Goal: Complete application form

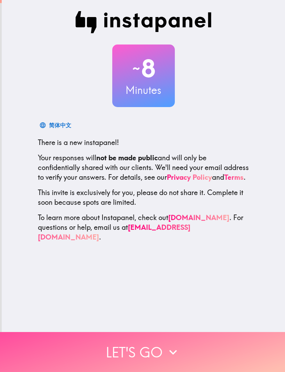
click at [147, 344] on button "Let's go" at bounding box center [142, 352] width 285 height 40
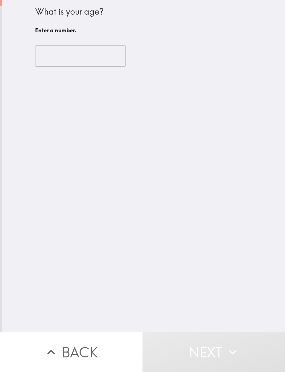
click at [93, 55] on input "number" at bounding box center [80, 56] width 91 height 22
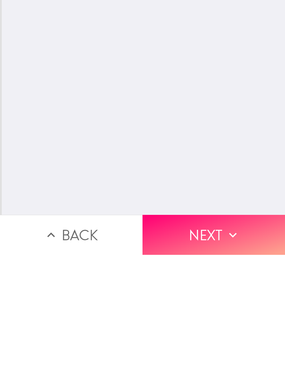
scroll to position [0, 0]
type input "70"
click at [207, 332] on button "Next" at bounding box center [214, 352] width 143 height 40
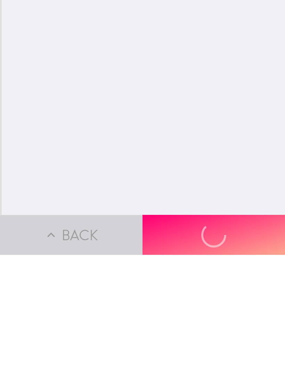
scroll to position [0, 0]
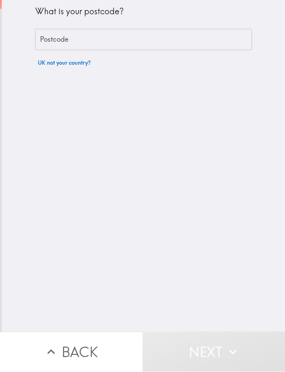
click at [159, 43] on input "Postcode" at bounding box center [143, 40] width 217 height 22
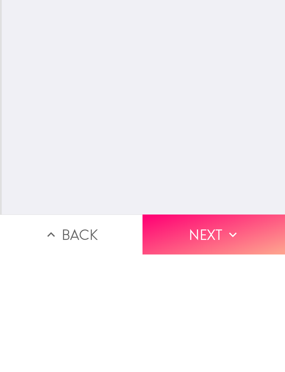
type input "NG9 5EQ"
click at [224, 332] on button "Next" at bounding box center [214, 352] width 143 height 40
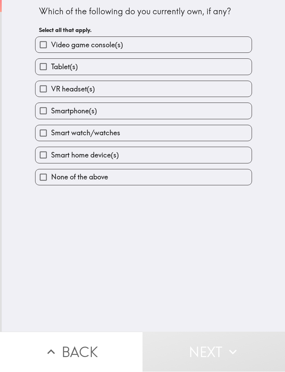
click at [132, 45] on label "Video game console(s)" at bounding box center [143, 45] width 216 height 16
click at [51, 45] on input "Video game console(s)" at bounding box center [43, 45] width 16 height 16
checkbox input "true"
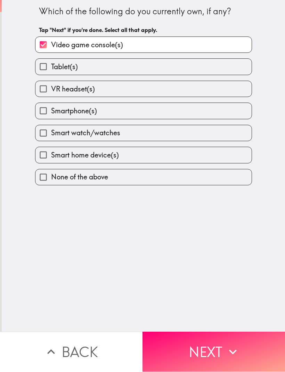
click at [120, 68] on label "Tablet(s)" at bounding box center [143, 67] width 216 height 16
click at [51, 68] on input "Tablet(s)" at bounding box center [43, 67] width 16 height 16
checkbox input "true"
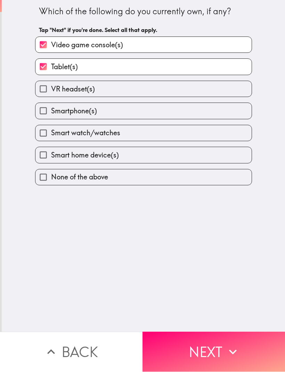
click at [119, 112] on label "Smartphone(s)" at bounding box center [143, 111] width 216 height 16
click at [51, 112] on input "Smartphone(s)" at bounding box center [43, 111] width 16 height 16
checkbox input "true"
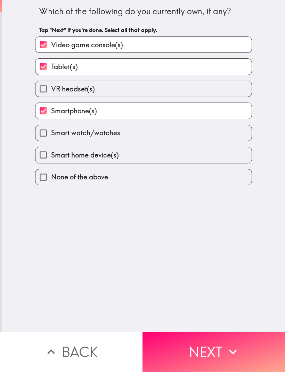
click at [123, 136] on label "Smart watch/watches" at bounding box center [143, 133] width 216 height 16
click at [51, 136] on input "Smart watch/watches" at bounding box center [43, 133] width 16 height 16
checkbox input "true"
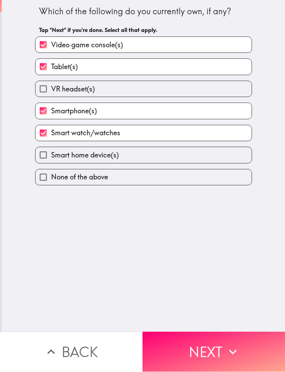
click at [217, 352] on button "Next" at bounding box center [214, 352] width 143 height 40
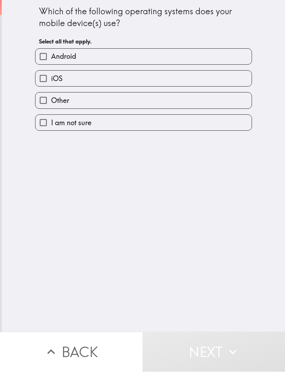
click at [135, 55] on label "Android" at bounding box center [143, 57] width 216 height 16
click at [51, 55] on input "Android" at bounding box center [43, 57] width 16 height 16
checkbox input "true"
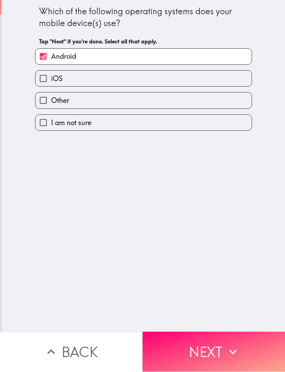
click at [215, 344] on button "Next" at bounding box center [214, 352] width 143 height 40
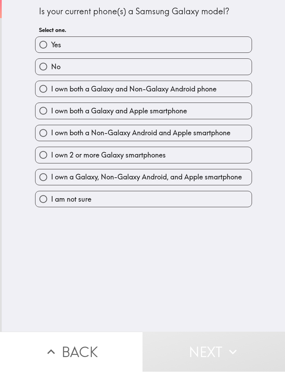
click at [135, 42] on label "Yes" at bounding box center [143, 45] width 216 height 16
click at [51, 42] on input "Yes" at bounding box center [43, 45] width 16 height 16
radio input "true"
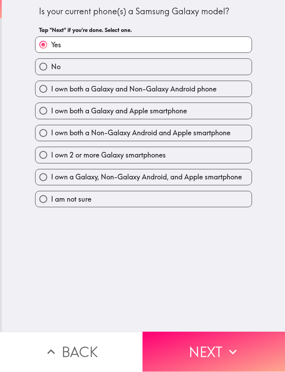
click at [216, 347] on button "Next" at bounding box center [214, 352] width 143 height 40
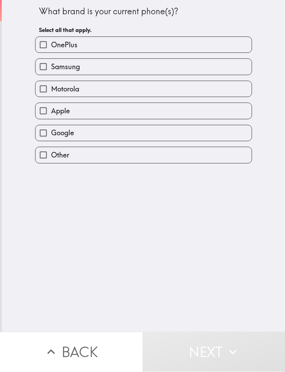
click at [106, 70] on label "Samsung" at bounding box center [143, 67] width 216 height 16
click at [51, 70] on input "Samsung" at bounding box center [43, 67] width 16 height 16
checkbox input "true"
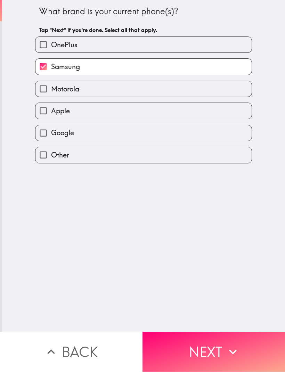
click at [214, 348] on button "Next" at bounding box center [214, 352] width 143 height 40
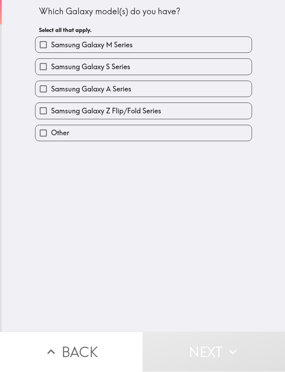
click at [165, 111] on label "Samsung Galaxy Z Flip/Fold Series" at bounding box center [143, 111] width 216 height 16
click at [51, 111] on input "Samsung Galaxy Z Flip/Fold Series" at bounding box center [43, 111] width 16 height 16
checkbox input "true"
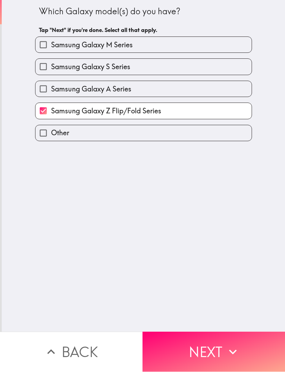
click at [222, 347] on button "Next" at bounding box center [214, 352] width 143 height 40
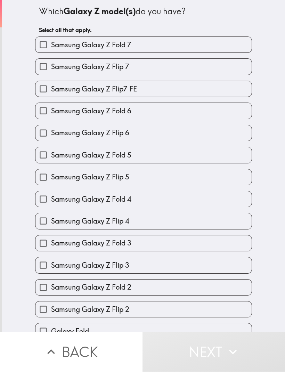
click at [167, 135] on label "Samsung Galaxy Z Flip 6" at bounding box center [143, 133] width 216 height 16
click at [51, 135] on input "Samsung Galaxy Z Flip 6" at bounding box center [43, 133] width 16 height 16
checkbox input "true"
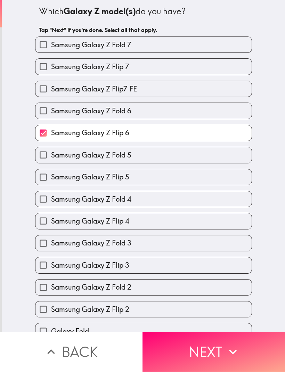
click at [214, 348] on button "Next" at bounding box center [214, 352] width 143 height 40
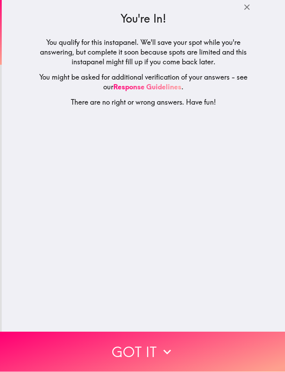
click at [162, 349] on icon "button" at bounding box center [167, 351] width 15 height 15
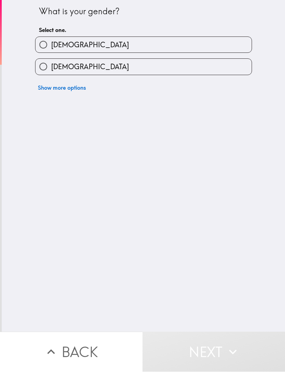
click at [127, 67] on label "[DEMOGRAPHIC_DATA]" at bounding box center [143, 67] width 216 height 16
click at [51, 67] on input "[DEMOGRAPHIC_DATA]" at bounding box center [43, 67] width 16 height 16
radio input "true"
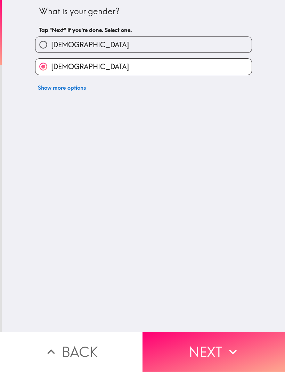
click at [213, 347] on button "Next" at bounding box center [214, 352] width 143 height 40
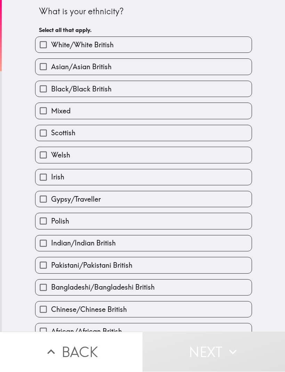
click at [140, 43] on label "White/White British" at bounding box center [143, 45] width 216 height 16
click at [51, 43] on input "White/White British" at bounding box center [43, 45] width 16 height 16
checkbox input "true"
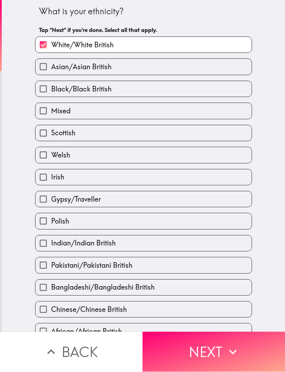
click at [212, 349] on button "Next" at bounding box center [214, 352] width 143 height 40
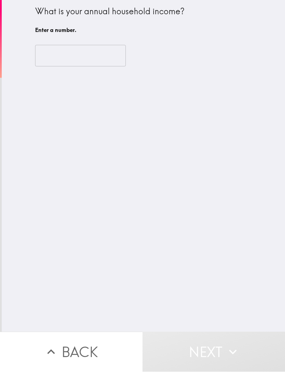
click at [100, 57] on input "number" at bounding box center [80, 56] width 91 height 22
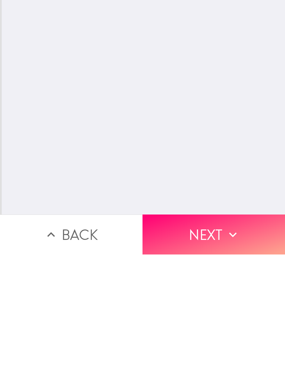
scroll to position [0, 0]
type input "23000"
click at [220, 332] on button "Next" at bounding box center [214, 352] width 143 height 40
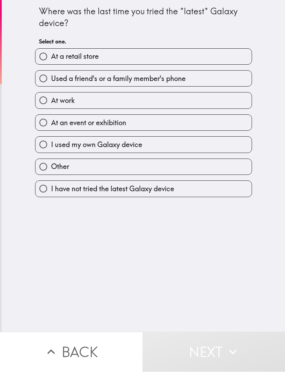
click at [169, 146] on label "I used my own Galaxy device" at bounding box center [143, 145] width 216 height 16
click at [51, 146] on input "I used my own Galaxy device" at bounding box center [43, 145] width 16 height 16
radio input "true"
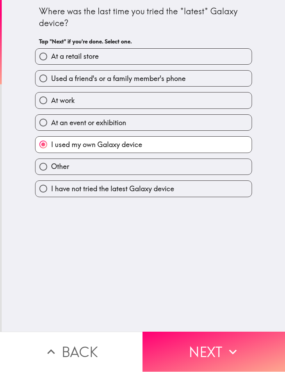
click at [209, 348] on button "Next" at bounding box center [214, 352] width 143 height 40
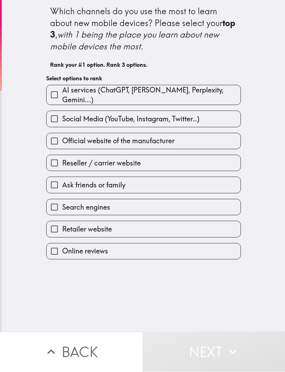
click at [124, 200] on label "Search engines" at bounding box center [144, 208] width 194 height 16
click at [62, 200] on input "Search engines" at bounding box center [55, 208] width 16 height 16
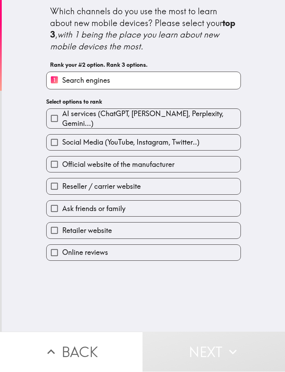
click at [129, 231] on label "Retailer website" at bounding box center [144, 231] width 194 height 16
click at [62, 231] on input "Retailer website" at bounding box center [55, 231] width 16 height 16
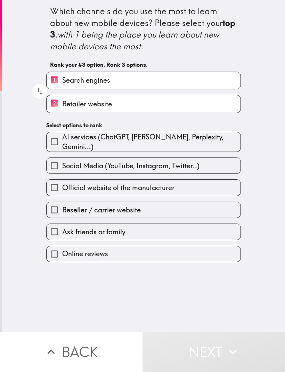
click at [195, 189] on label "Official website of the manufacturer" at bounding box center [144, 188] width 194 height 16
click at [62, 189] on input "Official website of the manufacturer" at bounding box center [55, 188] width 16 height 16
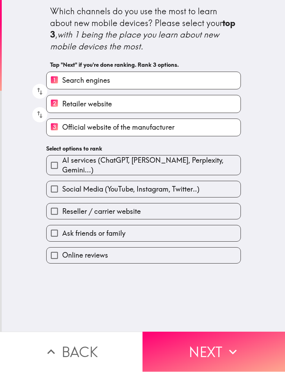
click at [217, 346] on button "Next" at bounding box center [214, 352] width 143 height 40
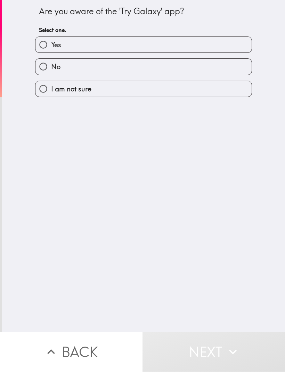
click at [144, 92] on label "I am not sure" at bounding box center [143, 89] width 216 height 16
click at [51, 92] on input "I am not sure" at bounding box center [43, 89] width 16 height 16
radio input "true"
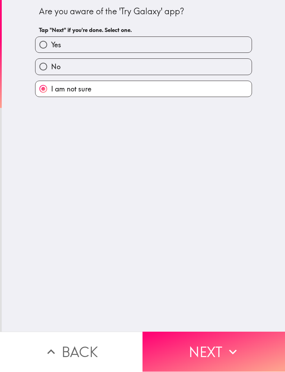
click at [230, 348] on icon "button" at bounding box center [232, 351] width 15 height 15
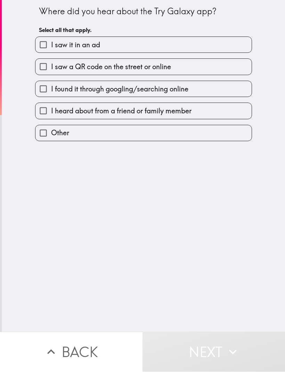
click at [177, 88] on span "I found it through googling/searching online" at bounding box center [119, 89] width 137 height 10
click at [51, 88] on input "I found it through googling/searching online" at bounding box center [43, 89] width 16 height 16
checkbox input "true"
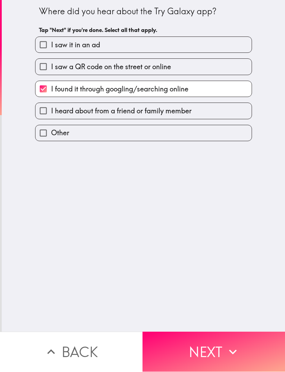
click at [211, 342] on button "Next" at bounding box center [214, 352] width 143 height 40
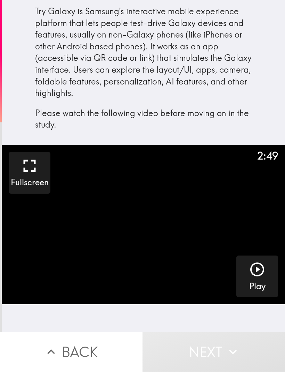
click at [257, 269] on icon "button" at bounding box center [257, 270] width 14 height 14
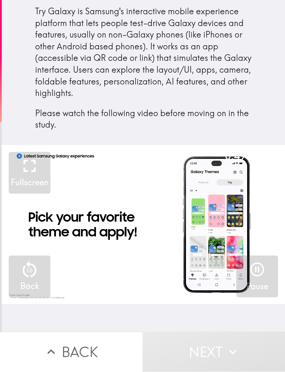
click at [214, 350] on button "Next" at bounding box center [214, 352] width 143 height 40
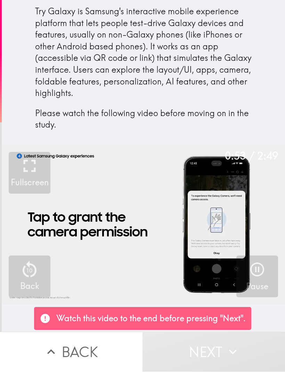
click at [215, 352] on button "Next" at bounding box center [214, 352] width 143 height 40
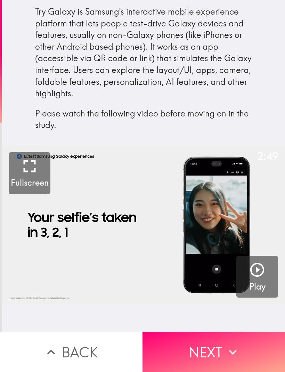
click at [230, 352] on icon "button" at bounding box center [233, 352] width 8 height 5
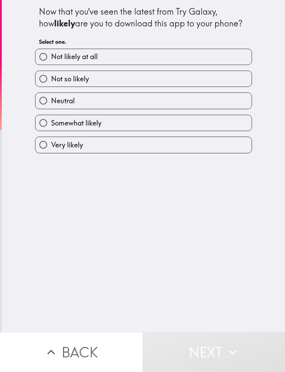
click at [145, 146] on label "Very likely" at bounding box center [143, 145] width 216 height 16
click at [51, 146] on input "Very likely" at bounding box center [43, 145] width 16 height 16
radio input "true"
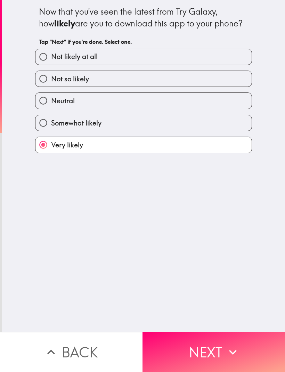
click at [221, 352] on button "Next" at bounding box center [214, 352] width 143 height 40
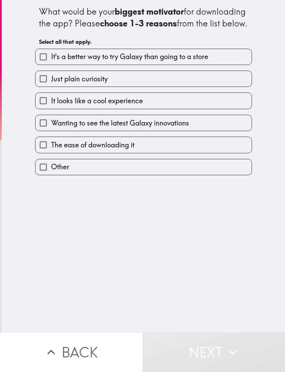
click at [191, 65] on label "It's a better way to try Galaxy than going to a store" at bounding box center [143, 57] width 216 height 16
click at [51, 65] on input "It's a better way to try Galaxy than going to a store" at bounding box center [43, 57] width 16 height 16
checkbox input "true"
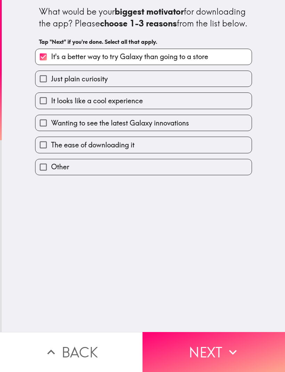
click at [174, 87] on label "Just plain curiosity" at bounding box center [143, 79] width 216 height 16
click at [51, 87] on input "Just plain curiosity" at bounding box center [43, 79] width 16 height 16
checkbox input "true"
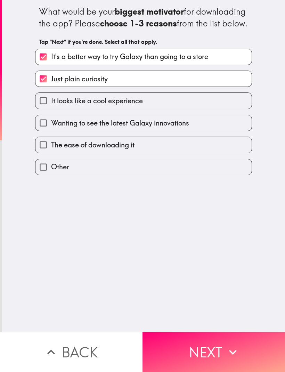
click at [174, 108] on label "It looks like a cool experience" at bounding box center [143, 101] width 216 height 16
click at [51, 108] on input "It looks like a cool experience" at bounding box center [43, 101] width 16 height 16
checkbox input "true"
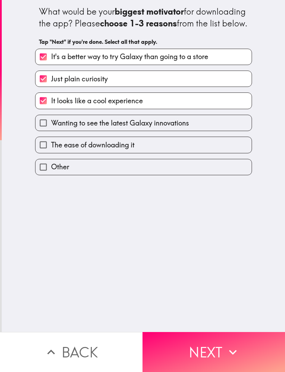
click at [229, 346] on icon "button" at bounding box center [232, 351] width 15 height 15
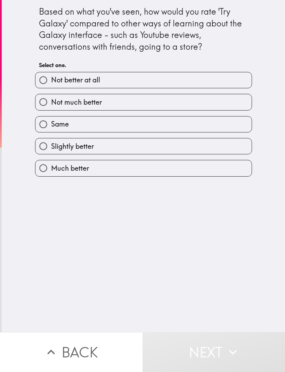
click at [139, 172] on label "Much better" at bounding box center [143, 168] width 216 height 16
click at [51, 172] on input "Much better" at bounding box center [43, 168] width 16 height 16
radio input "true"
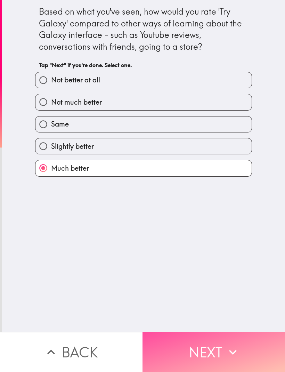
click at [226, 350] on icon "button" at bounding box center [232, 351] width 15 height 15
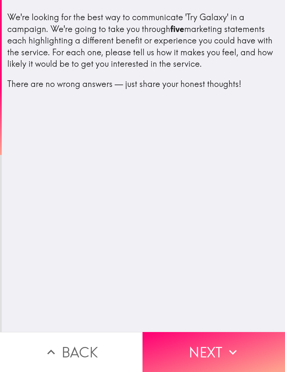
click at [232, 349] on icon "button" at bounding box center [232, 351] width 15 height 15
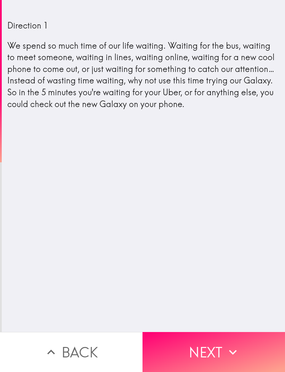
click at [229, 349] on icon "button" at bounding box center [232, 351] width 15 height 15
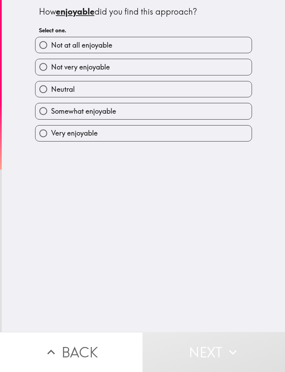
click at [150, 139] on label "Very enjoyable" at bounding box center [143, 133] width 216 height 16
click at [51, 139] on input "Very enjoyable" at bounding box center [43, 133] width 16 height 16
radio input "true"
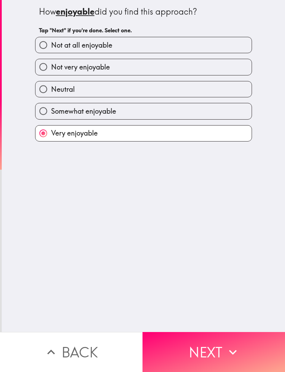
click at [234, 345] on icon "button" at bounding box center [232, 351] width 15 height 15
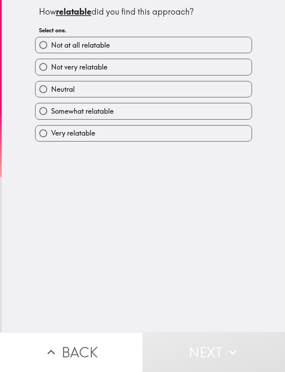
click at [186, 139] on label "Very relatable" at bounding box center [143, 133] width 216 height 16
click at [51, 139] on input "Very relatable" at bounding box center [43, 133] width 16 height 16
radio input "true"
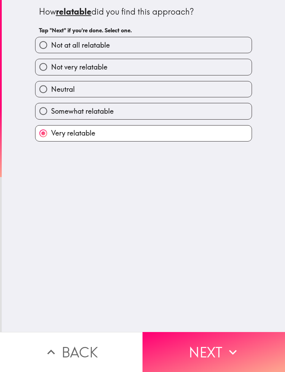
click at [242, 342] on button "Next" at bounding box center [214, 352] width 143 height 40
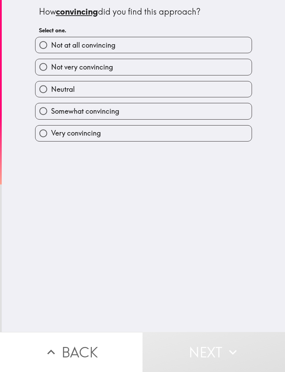
click at [179, 138] on label "Very convincing" at bounding box center [143, 133] width 216 height 16
click at [51, 138] on input "Very convincing" at bounding box center [43, 133] width 16 height 16
radio input "true"
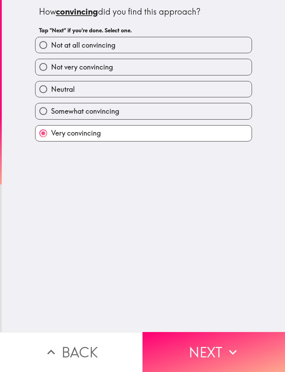
click at [244, 346] on button "Next" at bounding box center [214, 352] width 143 height 40
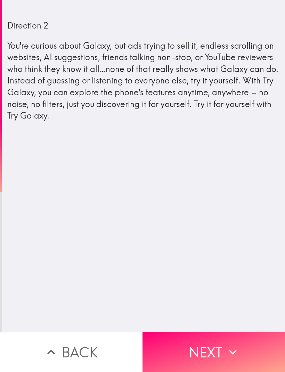
click at [238, 348] on icon "button" at bounding box center [232, 351] width 15 height 15
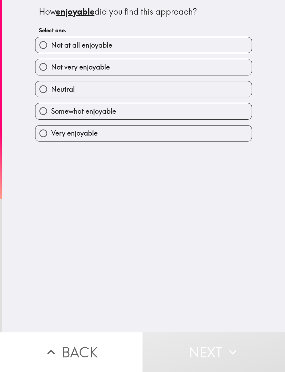
click at [156, 114] on label "Somewhat enjoyable" at bounding box center [143, 111] width 216 height 16
click at [51, 114] on input "Somewhat enjoyable" at bounding box center [43, 111] width 16 height 16
radio input "true"
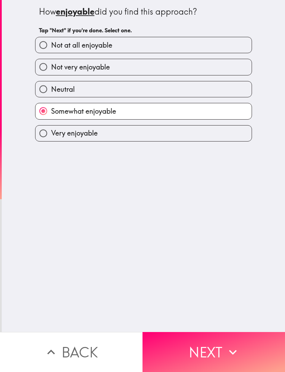
click at [247, 345] on button "Next" at bounding box center [214, 352] width 143 height 40
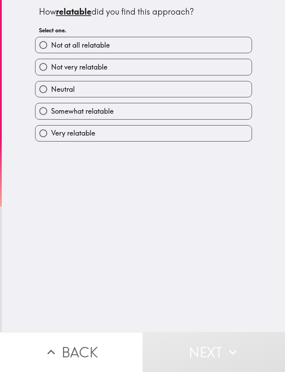
click at [161, 134] on label "Very relatable" at bounding box center [143, 133] width 216 height 16
click at [51, 134] on input "Very relatable" at bounding box center [43, 133] width 16 height 16
radio input "true"
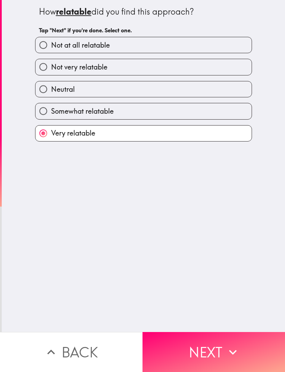
click at [242, 344] on button "Next" at bounding box center [214, 352] width 143 height 40
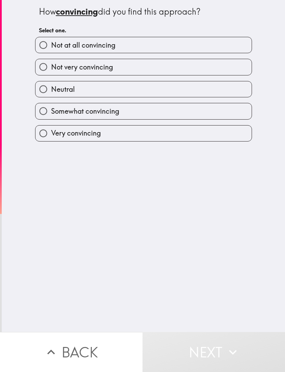
click at [179, 116] on label "Somewhat convincing" at bounding box center [143, 111] width 216 height 16
click at [51, 116] on input "Somewhat convincing" at bounding box center [43, 111] width 16 height 16
radio input "true"
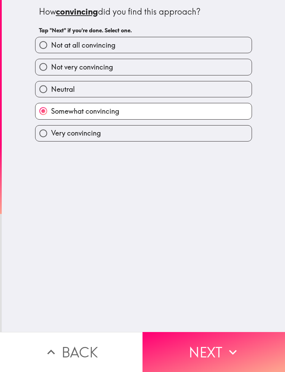
click at [242, 349] on button "Next" at bounding box center [214, 352] width 143 height 40
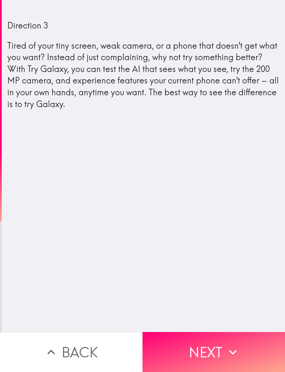
click at [228, 352] on icon "button" at bounding box center [232, 351] width 15 height 15
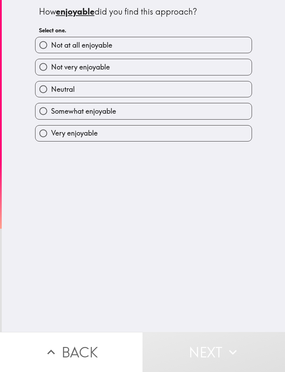
click at [174, 137] on label "Very enjoyable" at bounding box center [143, 133] width 216 height 16
click at [51, 137] on input "Very enjoyable" at bounding box center [43, 133] width 16 height 16
radio input "true"
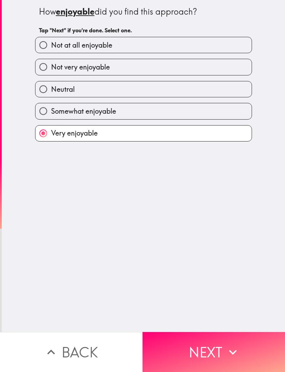
click at [240, 346] on icon "button" at bounding box center [232, 351] width 15 height 15
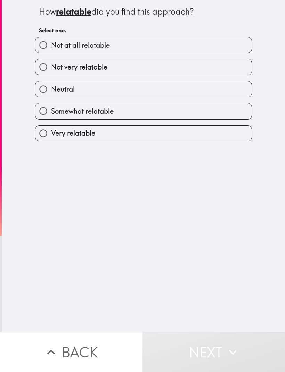
click at [152, 114] on label "Somewhat relatable" at bounding box center [143, 111] width 216 height 16
click at [51, 114] on input "Somewhat relatable" at bounding box center [43, 111] width 16 height 16
radio input "true"
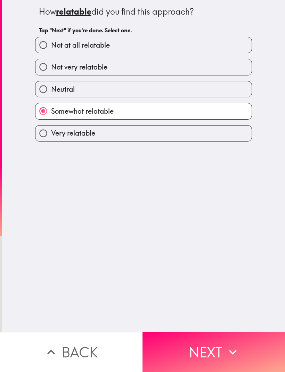
click at [235, 351] on icon "button" at bounding box center [233, 352] width 8 height 5
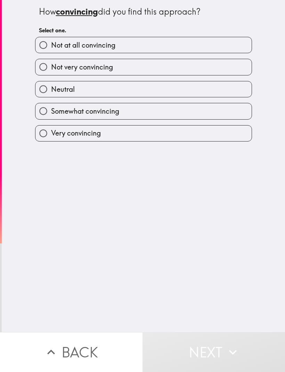
click at [171, 133] on label "Very convincing" at bounding box center [143, 133] width 216 height 16
click at [51, 133] on input "Very convincing" at bounding box center [43, 133] width 16 height 16
radio input "true"
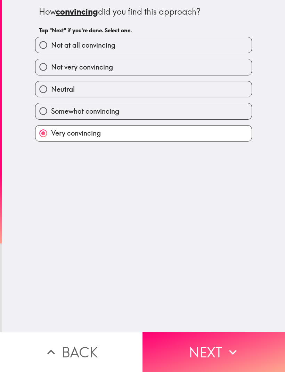
click at [235, 348] on icon "button" at bounding box center [232, 351] width 15 height 15
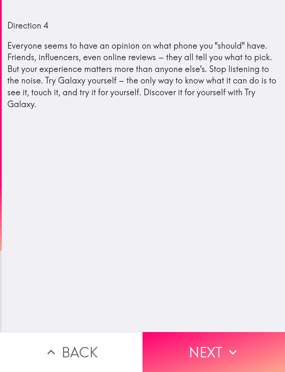
click at [228, 349] on icon "button" at bounding box center [232, 351] width 15 height 15
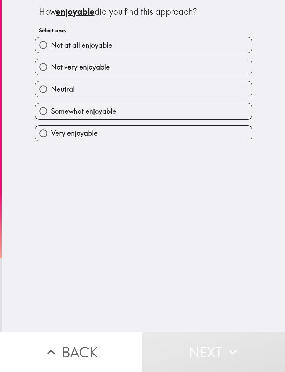
click at [169, 135] on label "Very enjoyable" at bounding box center [143, 133] width 216 height 16
click at [51, 135] on input "Very enjoyable" at bounding box center [43, 133] width 16 height 16
radio input "true"
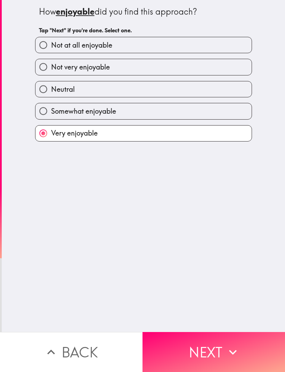
click at [237, 348] on icon "button" at bounding box center [232, 351] width 15 height 15
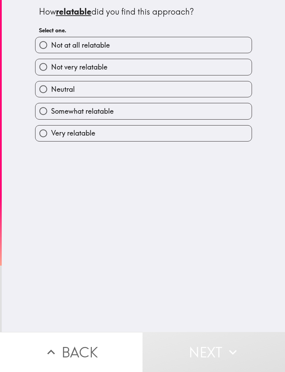
click at [163, 135] on label "Very relatable" at bounding box center [143, 133] width 216 height 16
click at [51, 135] on input "Very relatable" at bounding box center [43, 133] width 16 height 16
radio input "true"
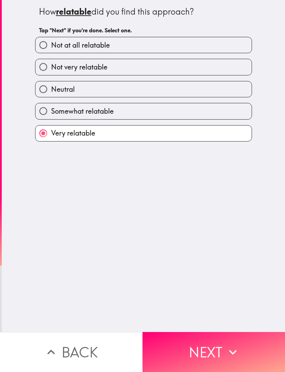
click at [241, 347] on button "Next" at bounding box center [214, 352] width 143 height 40
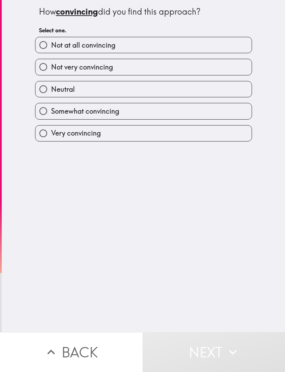
click at [150, 138] on label "Very convincing" at bounding box center [143, 133] width 216 height 16
click at [51, 138] on input "Very convincing" at bounding box center [43, 133] width 16 height 16
radio input "true"
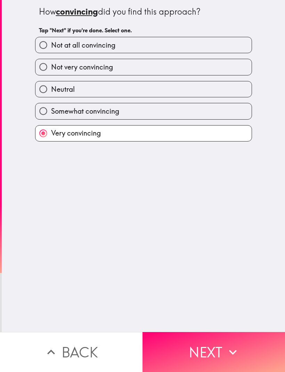
click at [241, 347] on button "Next" at bounding box center [214, 352] width 143 height 40
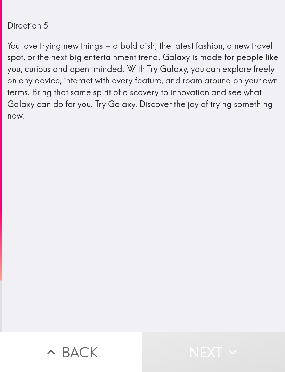
click at [221, 354] on button "Next" at bounding box center [214, 352] width 143 height 40
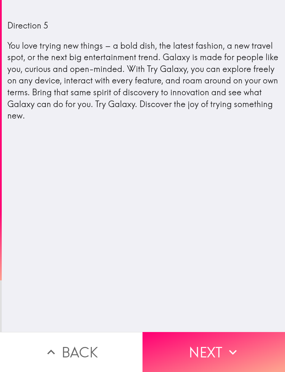
click at [226, 349] on icon "button" at bounding box center [232, 351] width 15 height 15
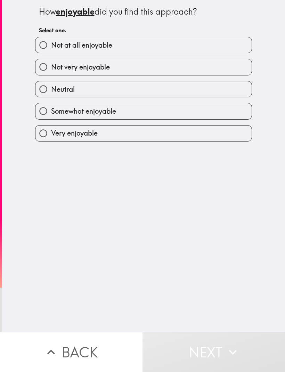
click at [182, 113] on label "Somewhat enjoyable" at bounding box center [143, 111] width 216 height 16
click at [51, 113] on input "Somewhat enjoyable" at bounding box center [43, 111] width 16 height 16
radio input "true"
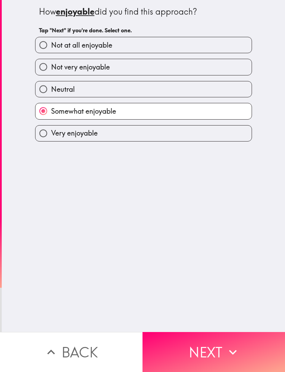
click at [232, 349] on icon "button" at bounding box center [232, 351] width 15 height 15
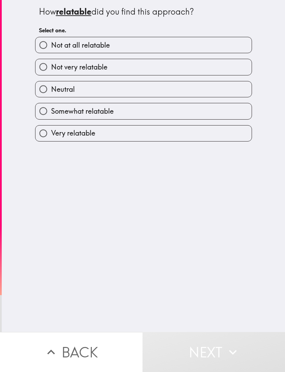
click at [157, 112] on label "Somewhat relatable" at bounding box center [143, 111] width 216 height 16
click at [51, 112] on input "Somewhat relatable" at bounding box center [43, 111] width 16 height 16
radio input "true"
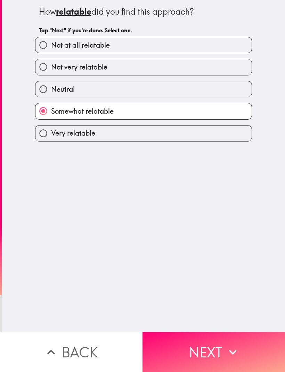
click at [239, 344] on icon "button" at bounding box center [232, 351] width 15 height 15
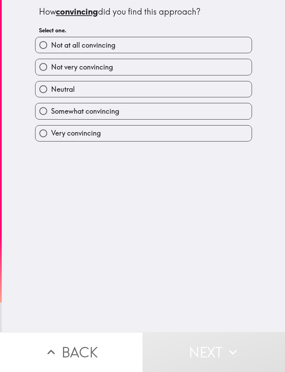
click at [162, 116] on label "Somewhat convincing" at bounding box center [143, 111] width 216 height 16
click at [51, 116] on input "Somewhat convincing" at bounding box center [43, 111] width 16 height 16
radio input "true"
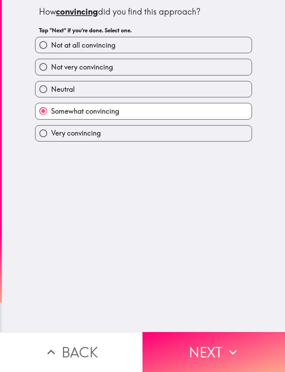
click at [237, 347] on icon "button" at bounding box center [232, 351] width 15 height 15
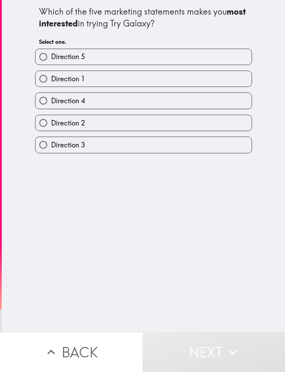
click at [149, 104] on label "Direction 4" at bounding box center [143, 101] width 216 height 16
click at [51, 104] on input "Direction 4" at bounding box center [43, 101] width 16 height 16
radio input "true"
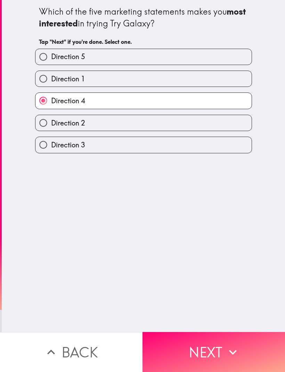
click at [239, 350] on icon "button" at bounding box center [232, 351] width 15 height 15
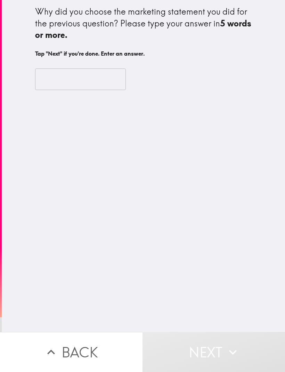
click at [100, 80] on input "text" at bounding box center [80, 79] width 91 height 22
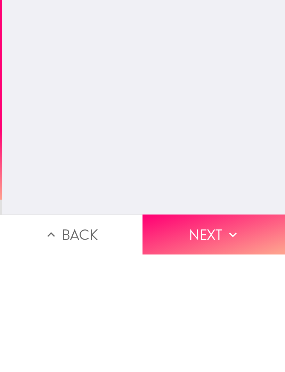
type input "I like them all but this one is more up my street"
click at [230, 344] on icon "button" at bounding box center [232, 351] width 15 height 15
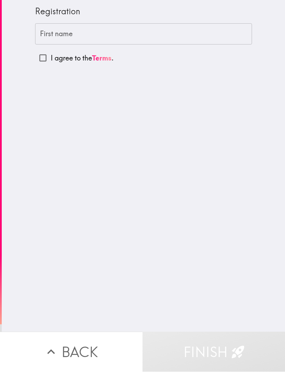
click at [75, 39] on input "First name" at bounding box center [143, 35] width 217 height 22
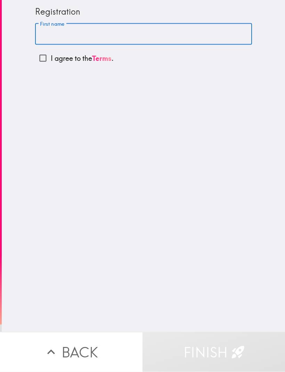
type input "R"
type input "[PERSON_NAME]"
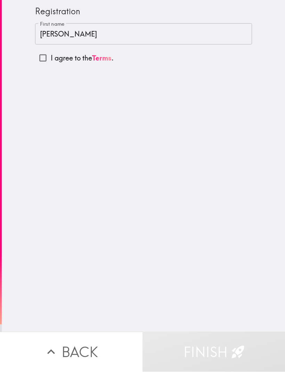
click at [43, 61] on input "I agree to the Terms ." at bounding box center [43, 58] width 16 height 16
checkbox input "true"
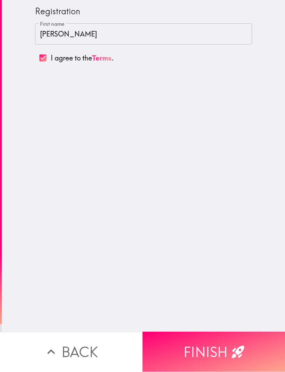
click at [235, 349] on icon "button" at bounding box center [237, 352] width 13 height 13
